Goal: Use online tool/utility: Utilize a website feature to perform a specific function

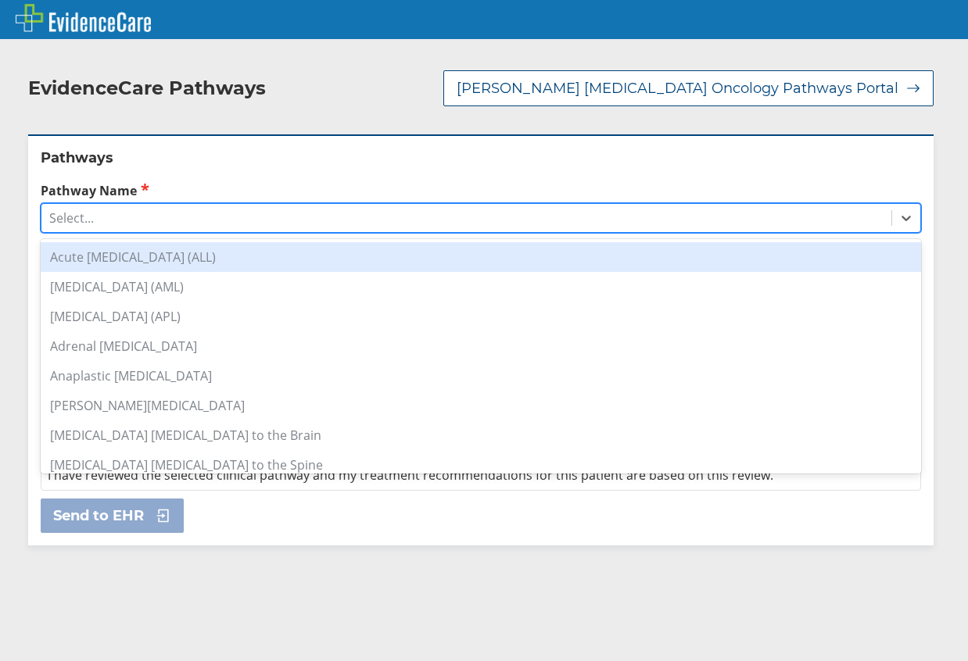
click at [201, 205] on div "Select..." at bounding box center [466, 218] width 850 height 27
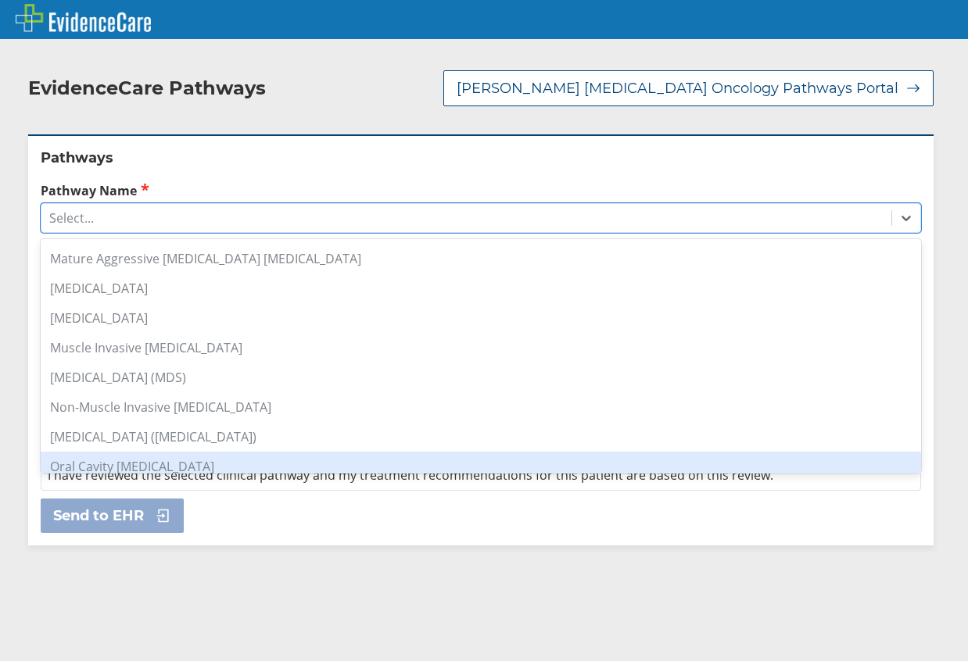
scroll to position [1095, 0]
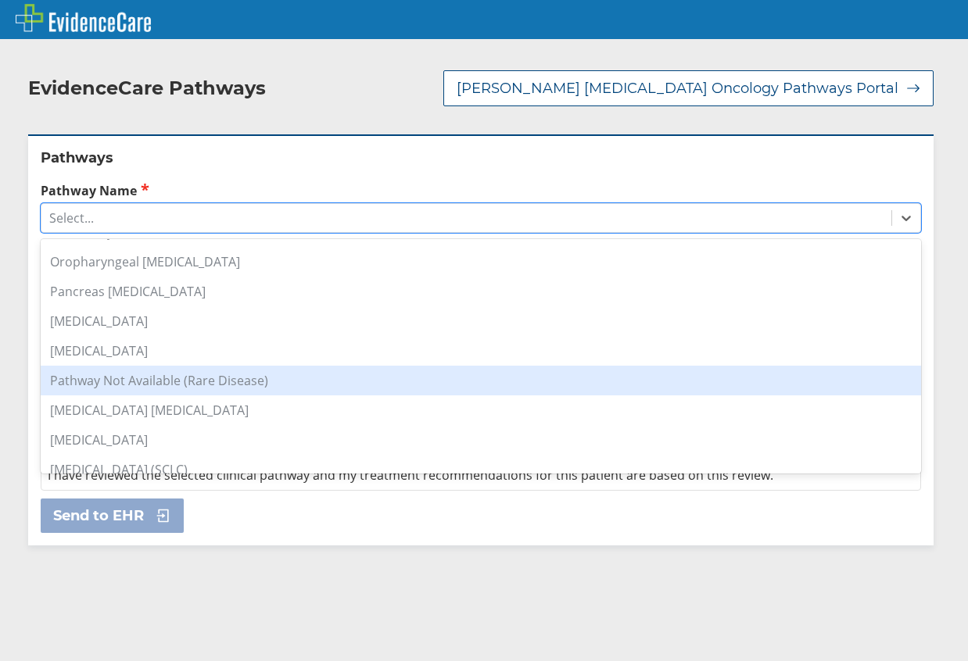
click at [354, 367] on div "Pathway Not Available (Rare Disease)" at bounding box center [481, 381] width 880 height 30
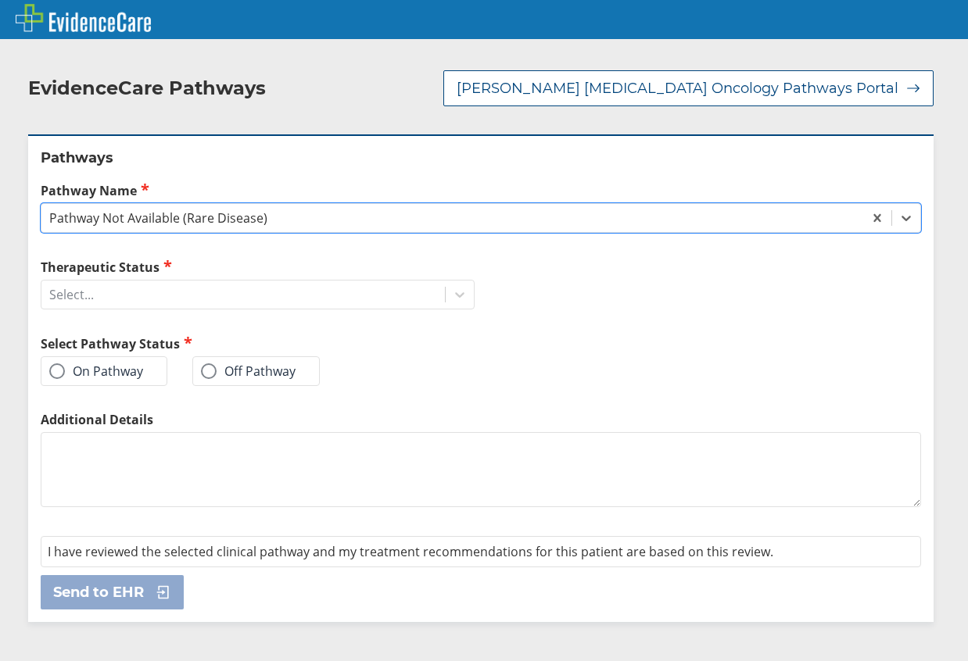
click at [117, 364] on label "On Pathway" at bounding box center [96, 372] width 94 height 16
click at [0, 0] on input "On Pathway" at bounding box center [0, 0] width 0 height 0
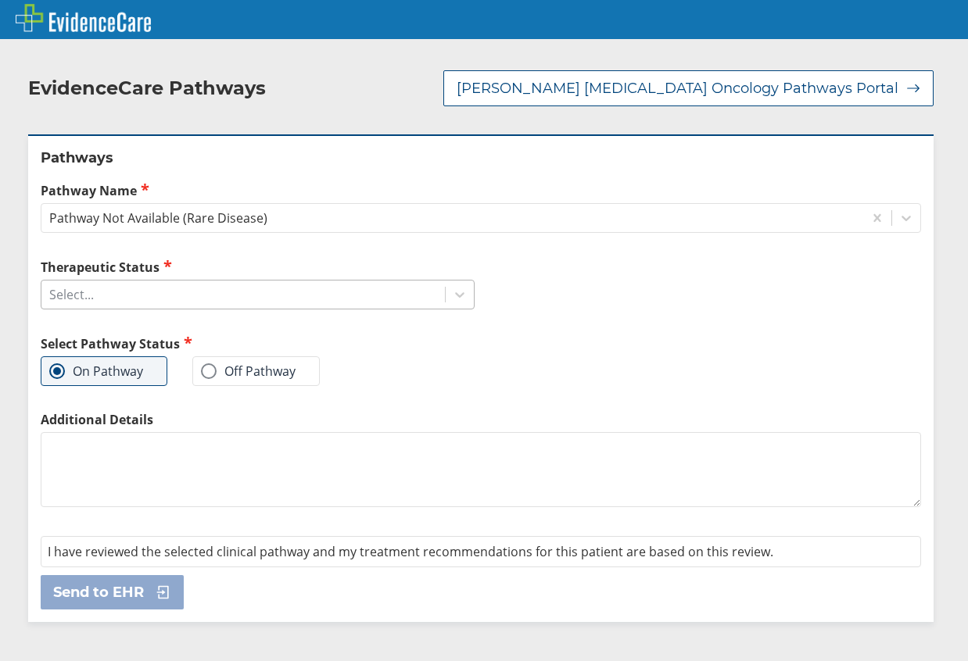
click at [204, 284] on div "Select..." at bounding box center [242, 294] width 403 height 27
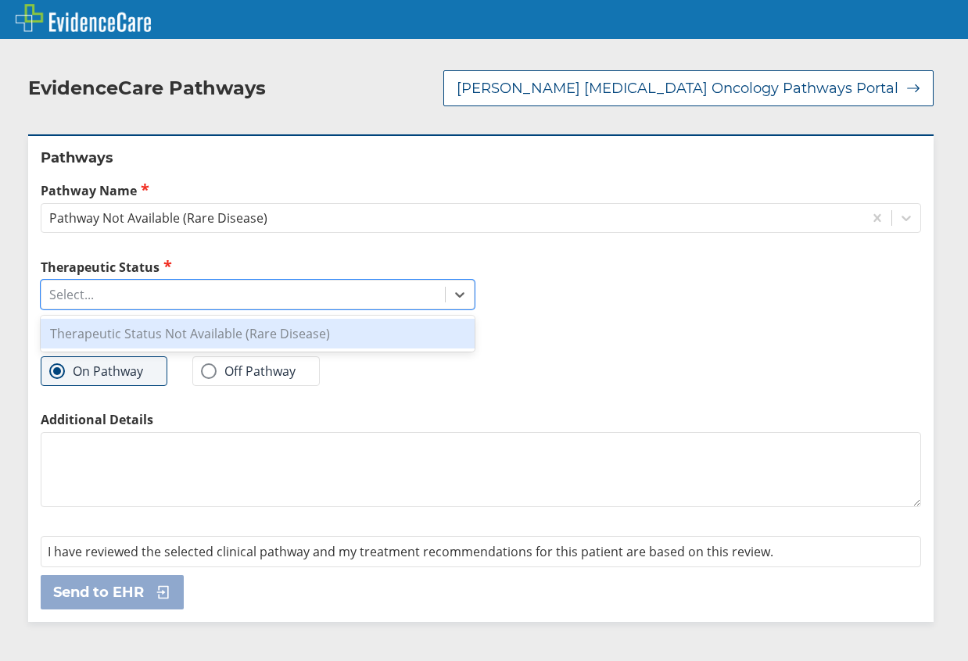
click at [212, 319] on div "Therapeutic Status Not Available (Rare Disease)" at bounding box center [258, 334] width 434 height 30
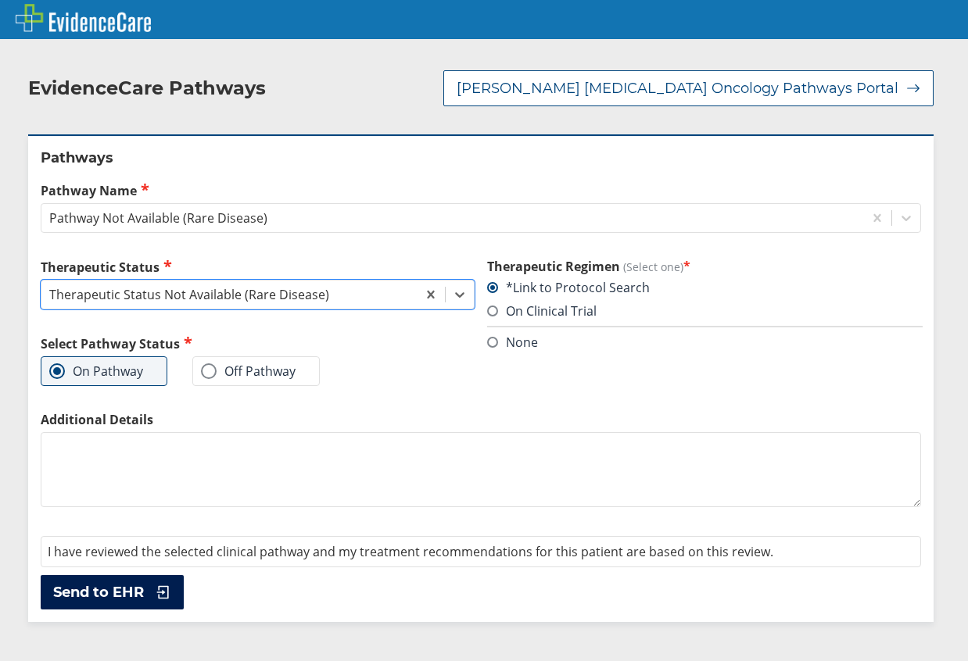
click at [138, 583] on span "Send to EHR" at bounding box center [98, 592] width 91 height 19
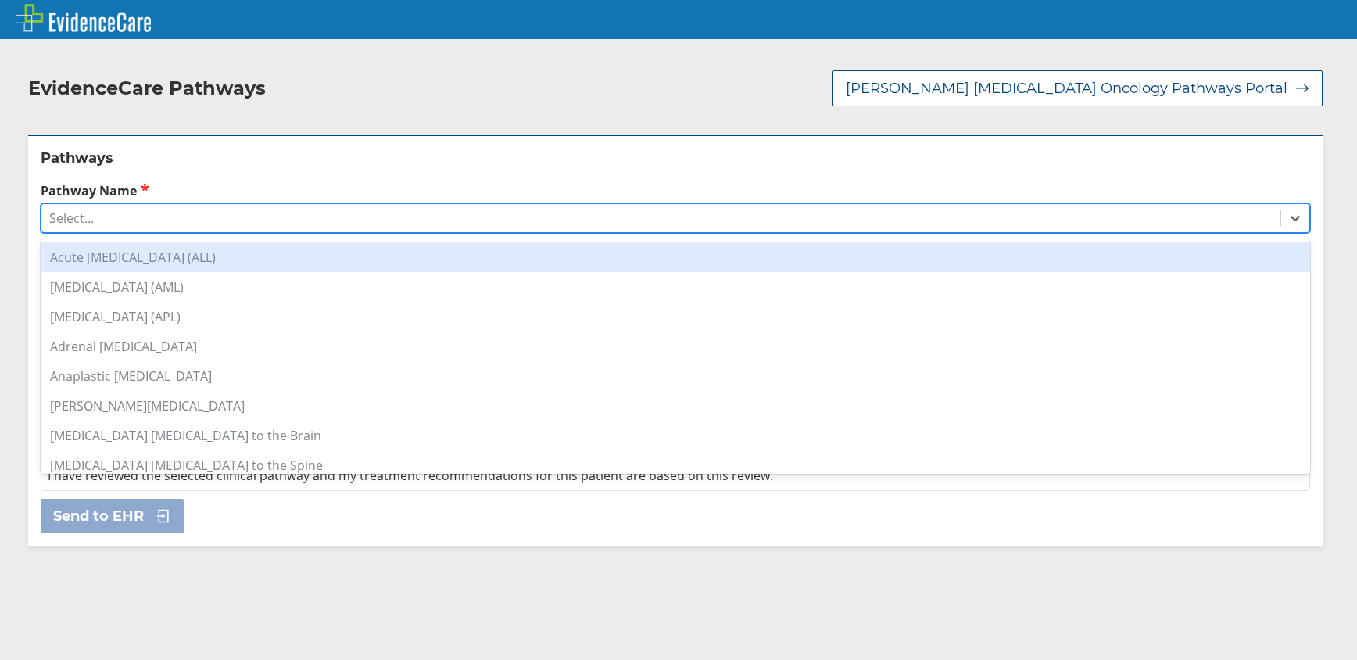
click at [112, 212] on div "Select..." at bounding box center [660, 218] width 1239 height 27
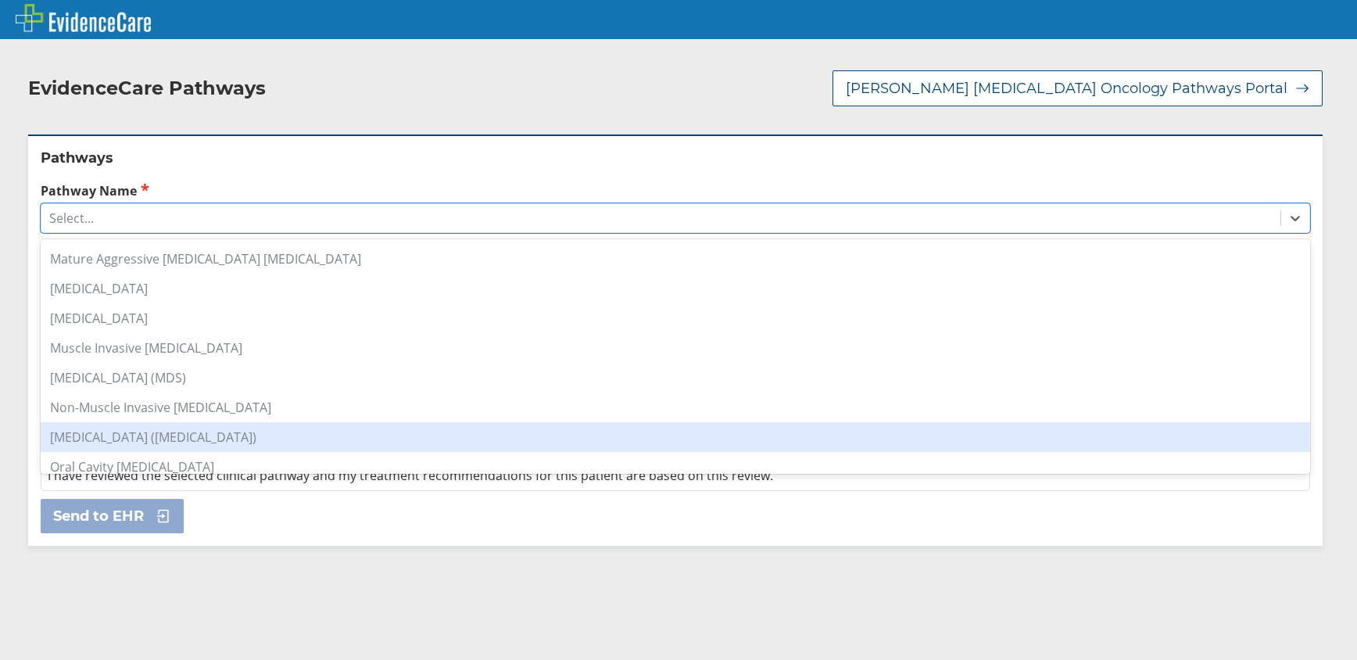
scroll to position [938, 0]
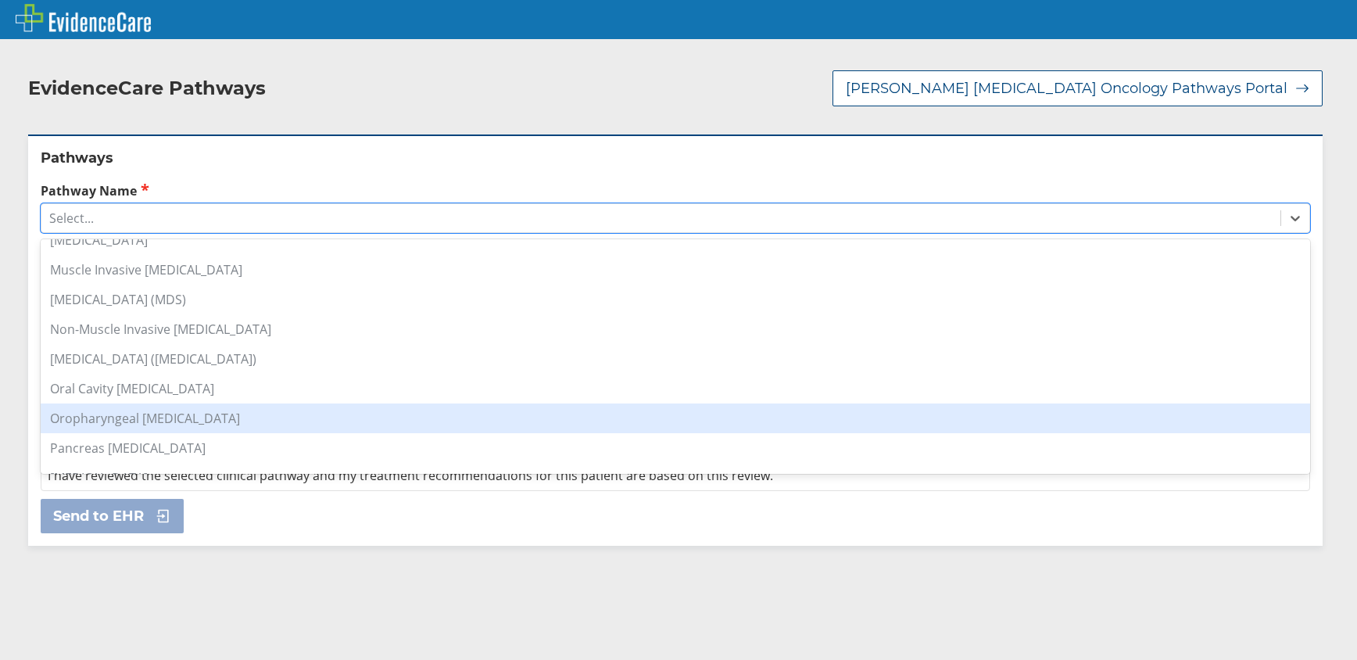
click at [245, 403] on div "Oropharyngeal [MEDICAL_DATA]" at bounding box center [676, 418] width 1270 height 30
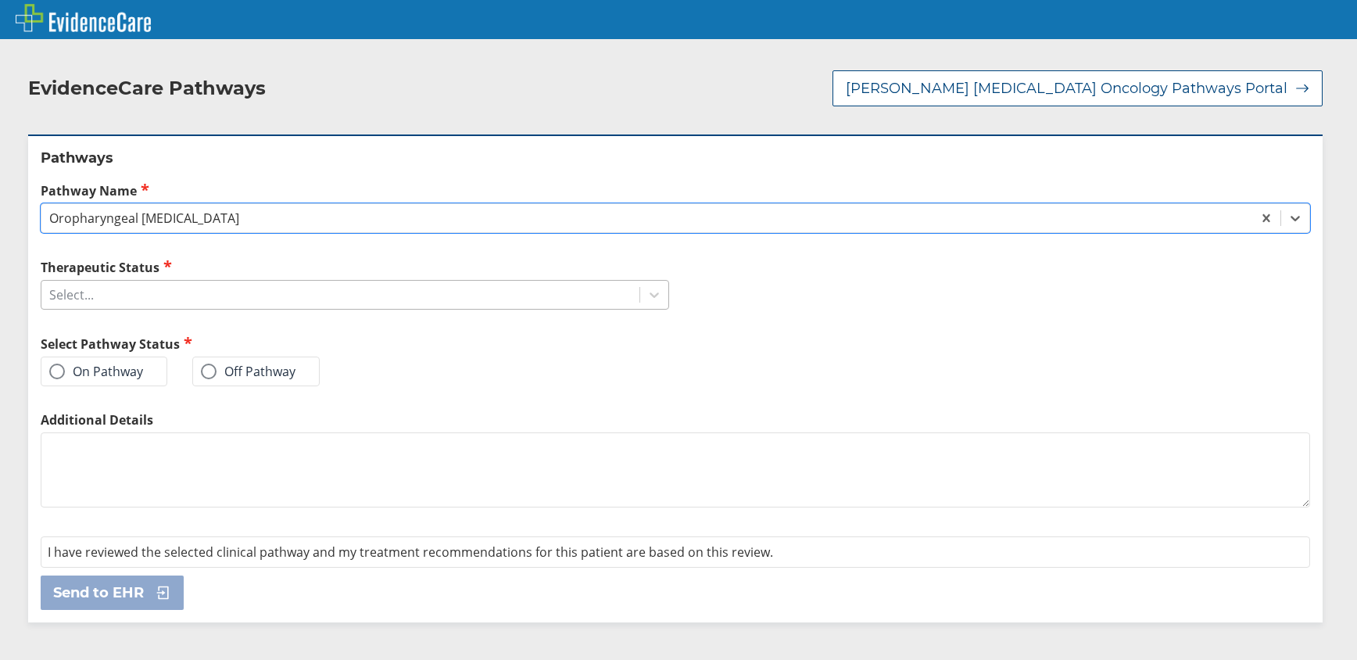
click at [187, 281] on div "Select..." at bounding box center [340, 294] width 598 height 27
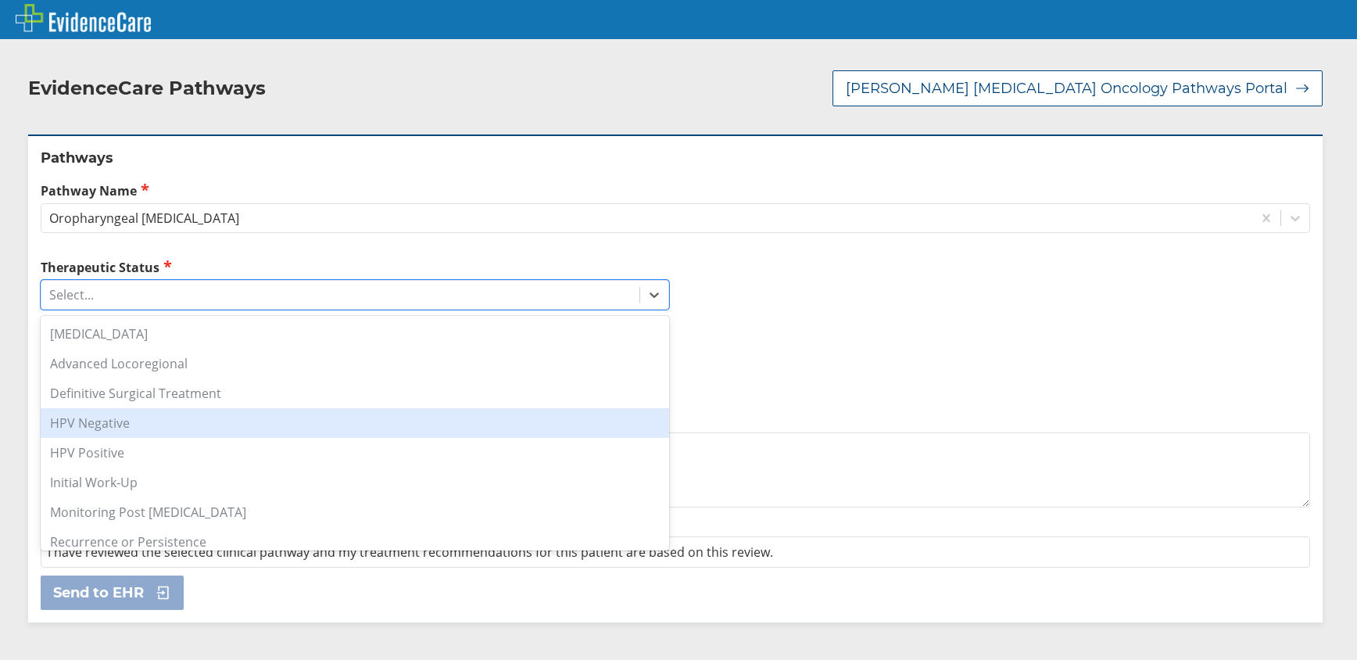
click at [232, 415] on div "HPV Negative" at bounding box center [355, 423] width 629 height 30
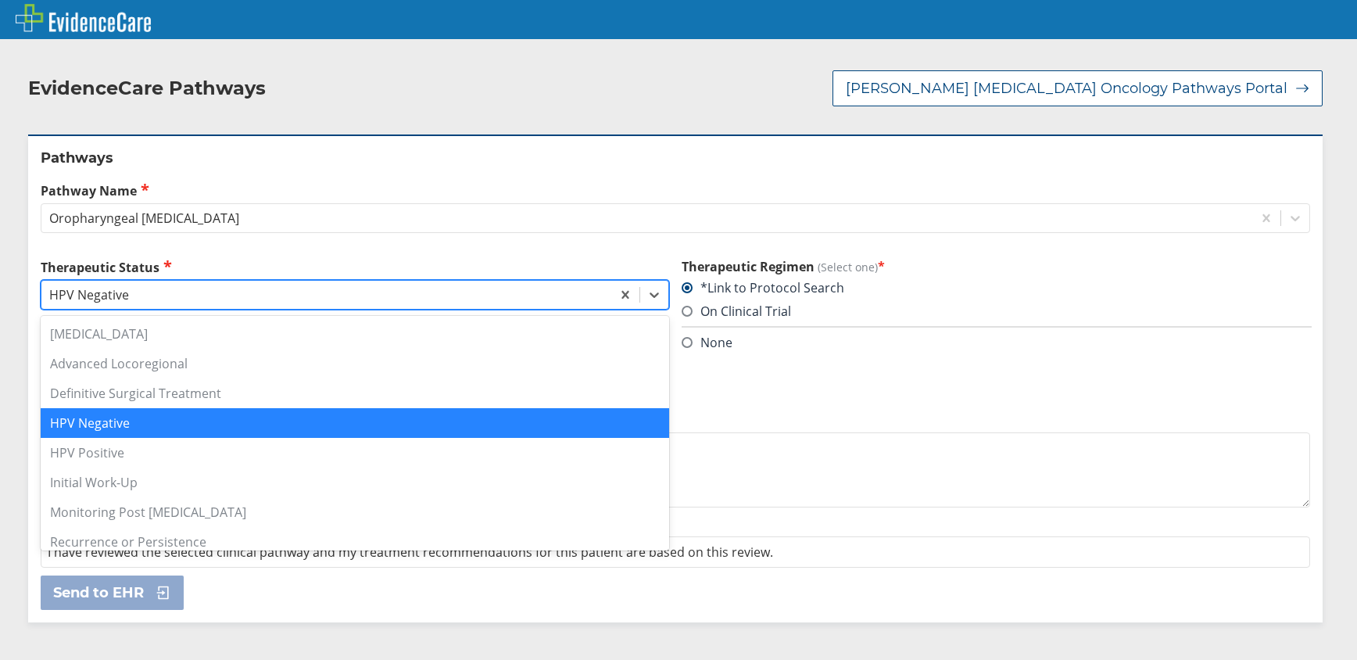
click at [476, 281] on div "HPV Negative" at bounding box center [326, 294] width 570 height 27
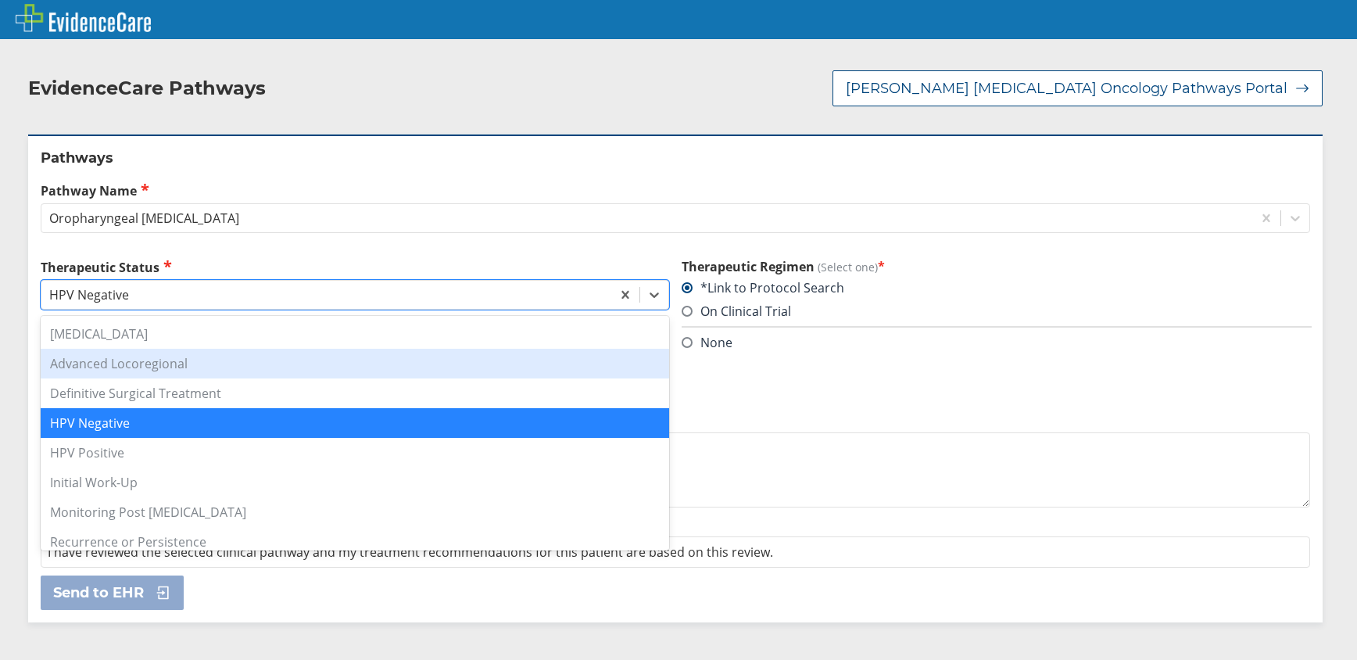
click at [410, 349] on div "Advanced Locoregional" at bounding box center [355, 364] width 629 height 30
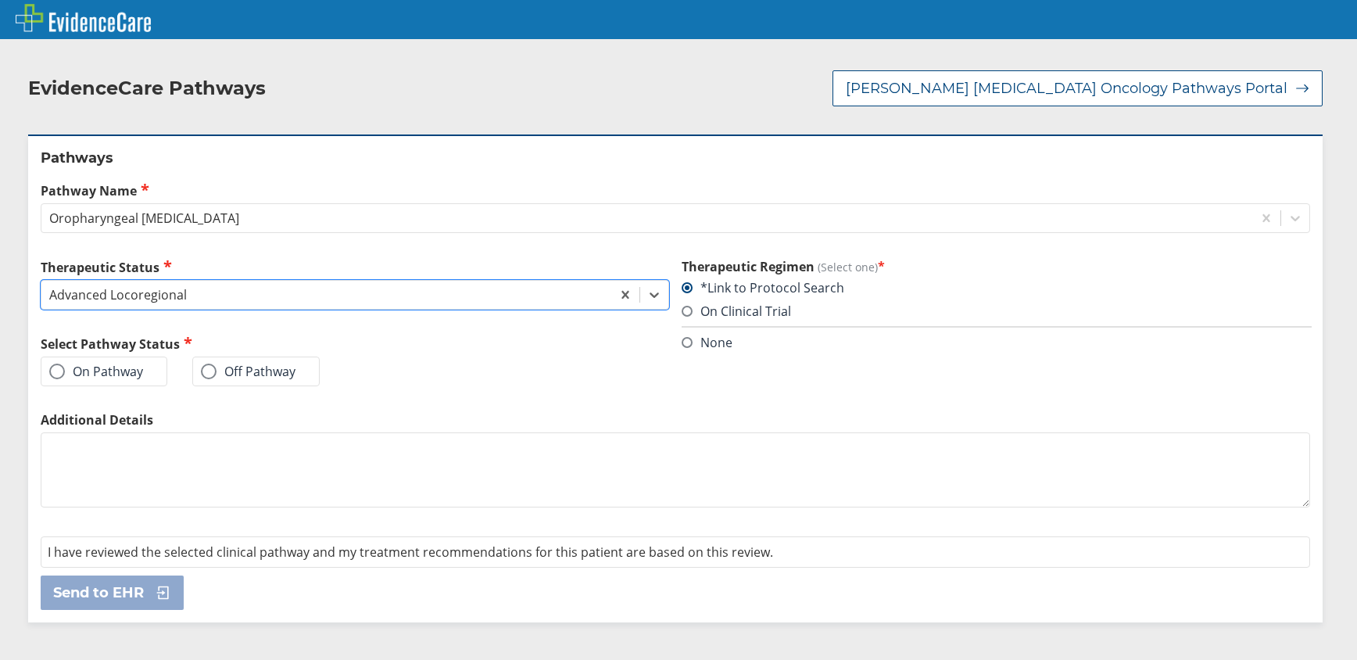
click at [115, 364] on label "On Pathway" at bounding box center [96, 372] width 94 height 16
click at [0, 0] on input "On Pathway" at bounding box center [0, 0] width 0 height 0
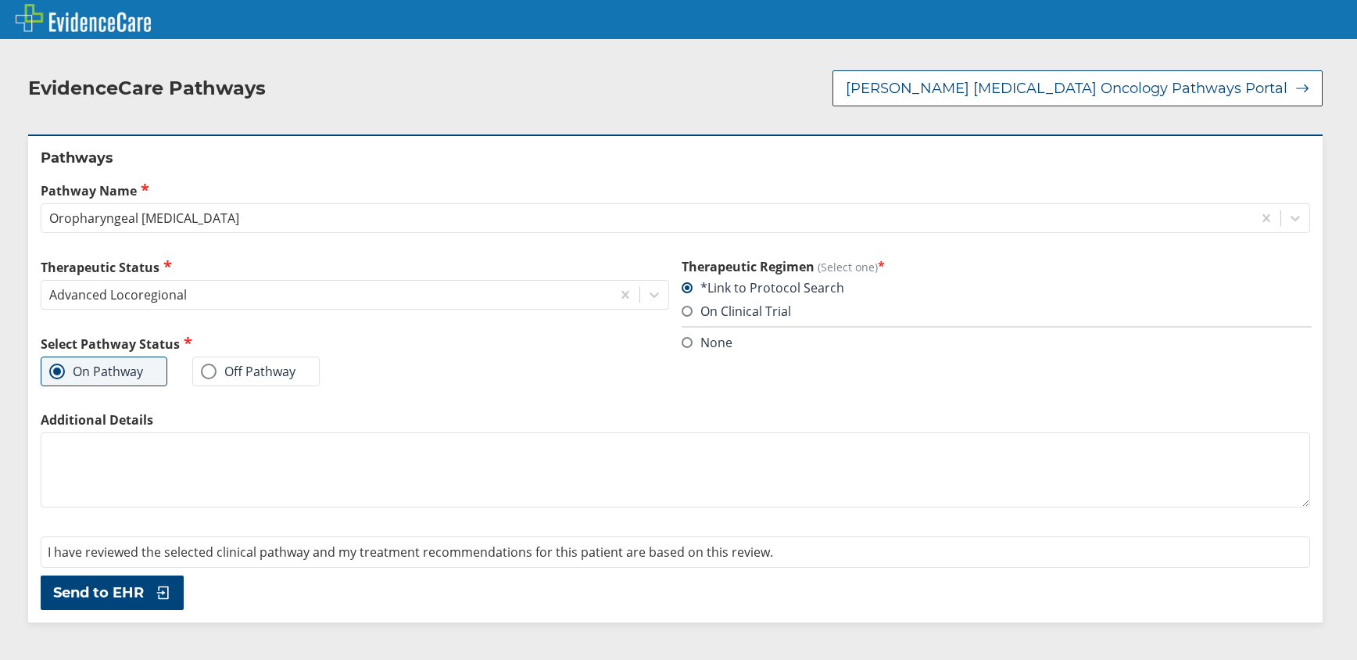
drag, startPoint x: 128, startPoint y: 575, endPoint x: 118, endPoint y: 579, distance: 10.9
click at [124, 583] on span "Send to EHR" at bounding box center [98, 592] width 91 height 19
